Goal: Information Seeking & Learning: Learn about a topic

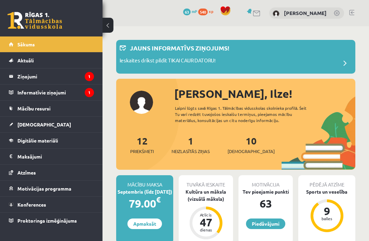
click at [72, 94] on legend "Informatīvie ziņojumi 1" at bounding box center [55, 93] width 76 height 16
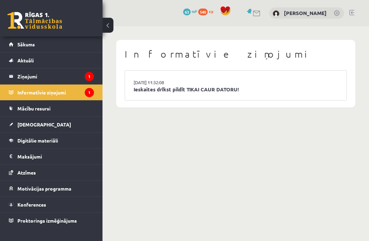
click at [128, 89] on li "[DATE] 11:32:08 Ieskaites drīkst pildīt TIKAI CAUR DATORU!" at bounding box center [235, 86] width 221 height 30
click at [148, 83] on link "[DATE] 11:32:08" at bounding box center [158, 82] width 51 height 7
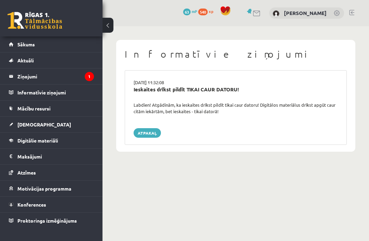
click at [65, 77] on legend "Ziņojumi 1" at bounding box center [55, 77] width 76 height 16
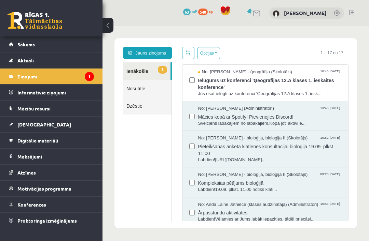
click at [306, 87] on span "Ielūgums uz konferenci 'Ģeogrāfijas 12.A klases 1. ieskaites konference'" at bounding box center [269, 82] width 143 height 15
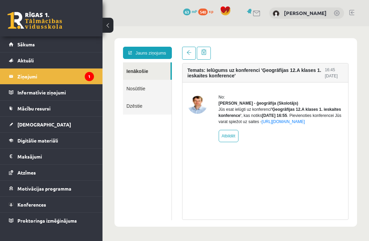
click at [189, 48] on link at bounding box center [189, 53] width 14 height 13
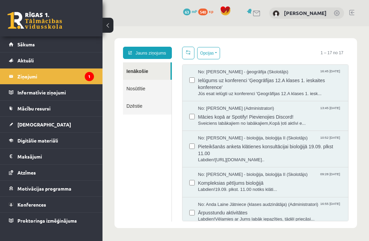
click at [274, 114] on span "Mācies kopā ar Spotify! Pievienojies Discord!" at bounding box center [269, 116] width 143 height 9
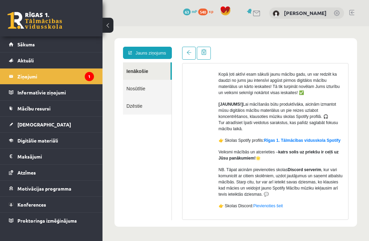
scroll to position [66, 0]
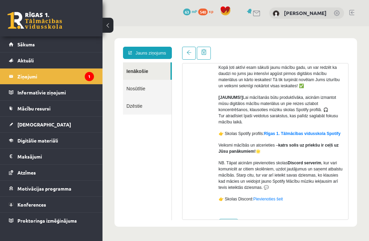
click at [309, 133] on link "Rīgas 1. Tālmācības vidusskola Spotify" at bounding box center [302, 133] width 76 height 5
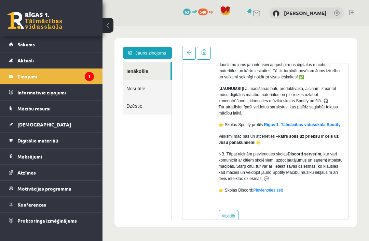
scroll to position [73, 0]
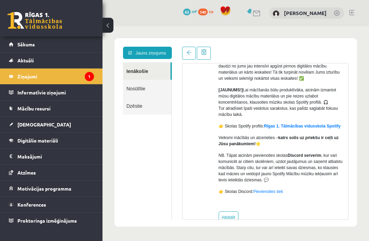
click at [135, 69] on link "Ienākošie" at bounding box center [146, 70] width 47 height 17
click at [143, 78] on link "Ienākošie" at bounding box center [146, 70] width 47 height 17
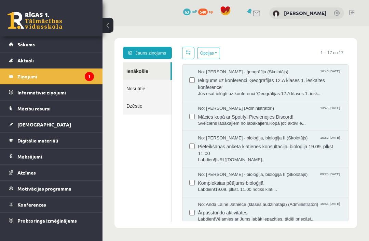
scroll to position [0, 0]
click at [11, 140] on link "Digitālie materiāli" at bounding box center [51, 141] width 85 height 16
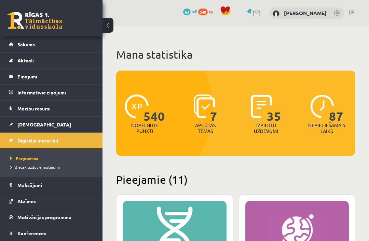
click at [26, 125] on span "[DEMOGRAPHIC_DATA]" at bounding box center [44, 124] width 54 height 6
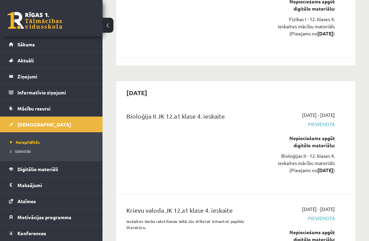
scroll to position [5371, 0]
